Goal: Task Accomplishment & Management: Use online tool/utility

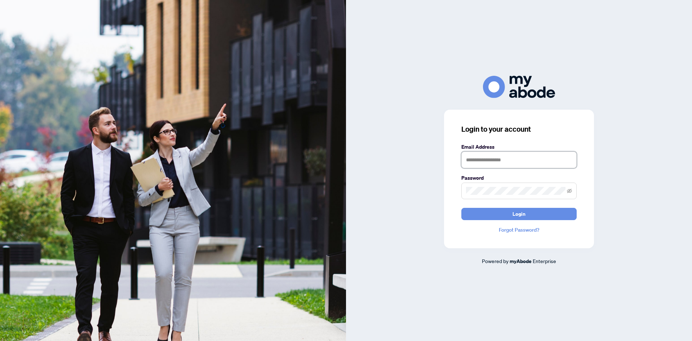
click at [493, 158] on input "text" at bounding box center [518, 159] width 115 height 17
type input "**********"
click at [461, 208] on button "Login" at bounding box center [518, 214] width 115 height 12
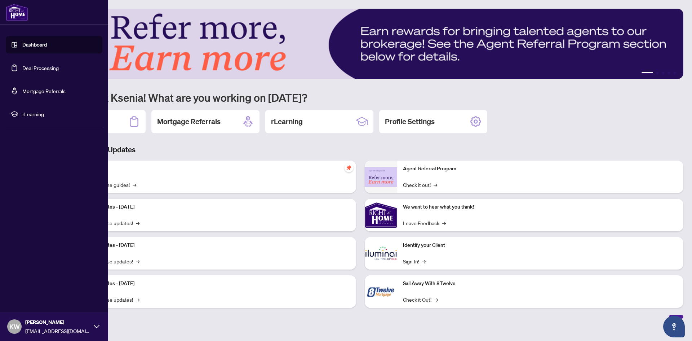
click at [22, 70] on link "Deal Processing" at bounding box center [40, 68] width 36 height 6
